Goal: Task Accomplishment & Management: Complete application form

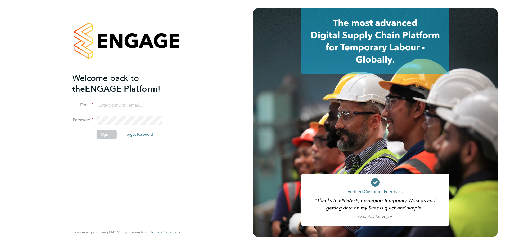
type input "[PERSON_NAME][EMAIL_ADDRESS][PERSON_NAME][DOMAIN_NAME][PERSON_NAME]"
click at [106, 135] on button "Sign In" at bounding box center [107, 134] width 20 height 8
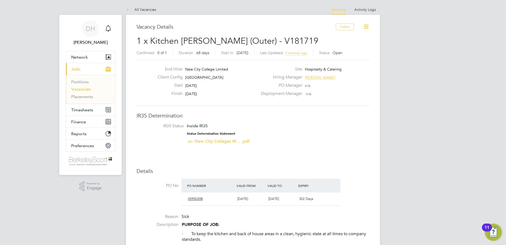
click at [222, 78] on div "Client Config [GEOGRAPHIC_DATA]" at bounding box center [206, 78] width 104 height 8
